Goal: Information Seeking & Learning: Compare options

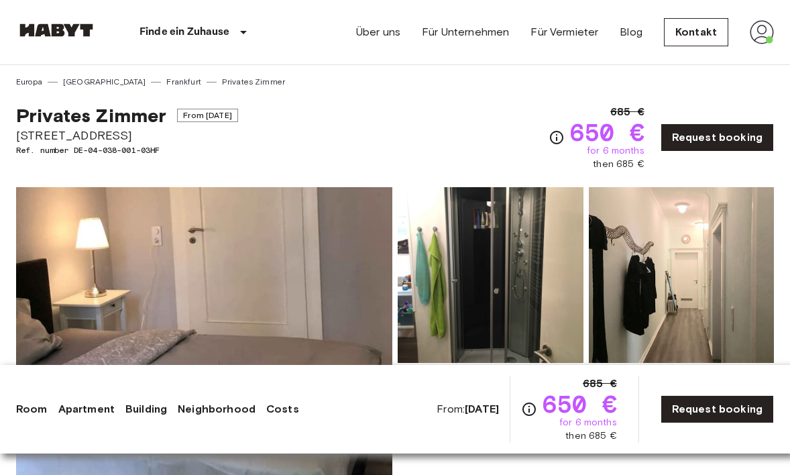
click at [299, 38] on div "Finde ein Zuhause Europa Amsterdam Berlin Brüssel Köln Dusseldorf Frankfurt Gra…" at bounding box center [395, 32] width 758 height 64
